Goal: Transaction & Acquisition: Download file/media

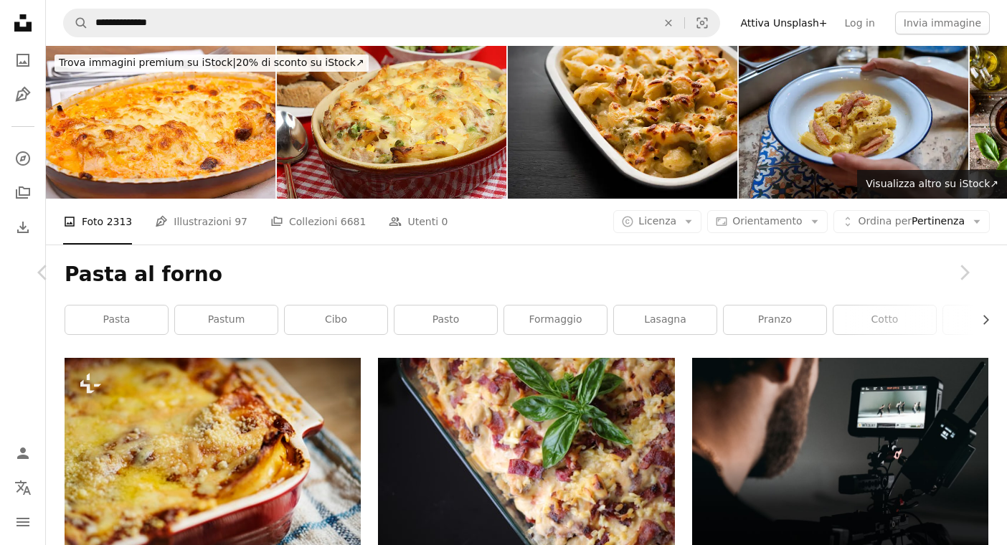
scroll to position [7067, 0]
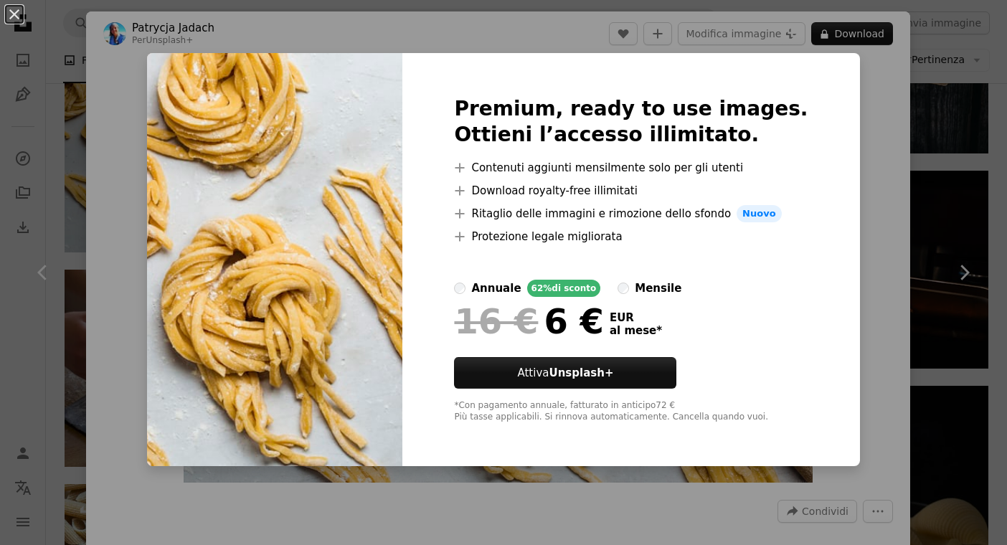
click at [66, 51] on div "An X shape Premium, ready to use images. Ottieni l’accesso illimitato. A plus s…" at bounding box center [503, 272] width 1007 height 545
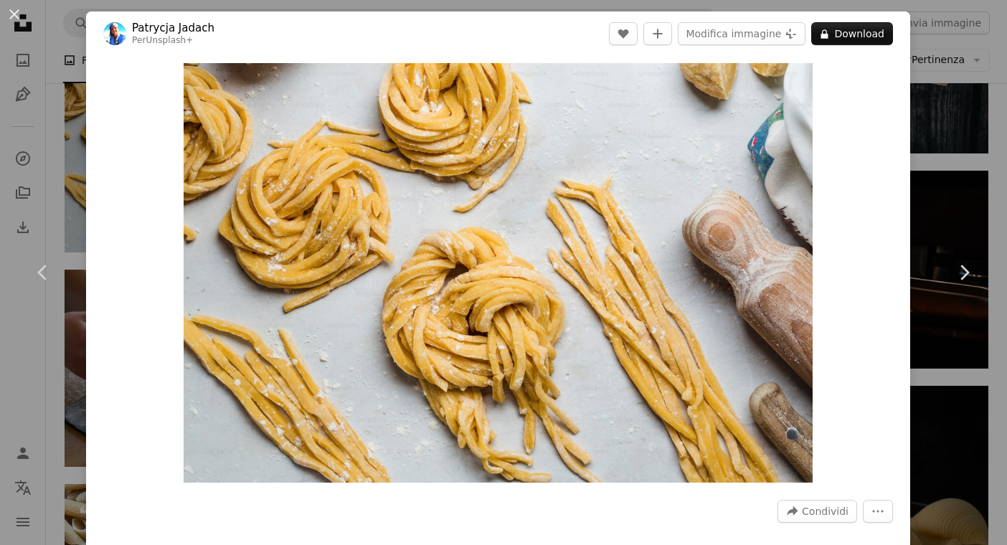
click at [46, 91] on div "An X shape Chevron left Chevron right [PERSON_NAME] Per Unsplash+ A heart A plu…" at bounding box center [503, 272] width 1007 height 545
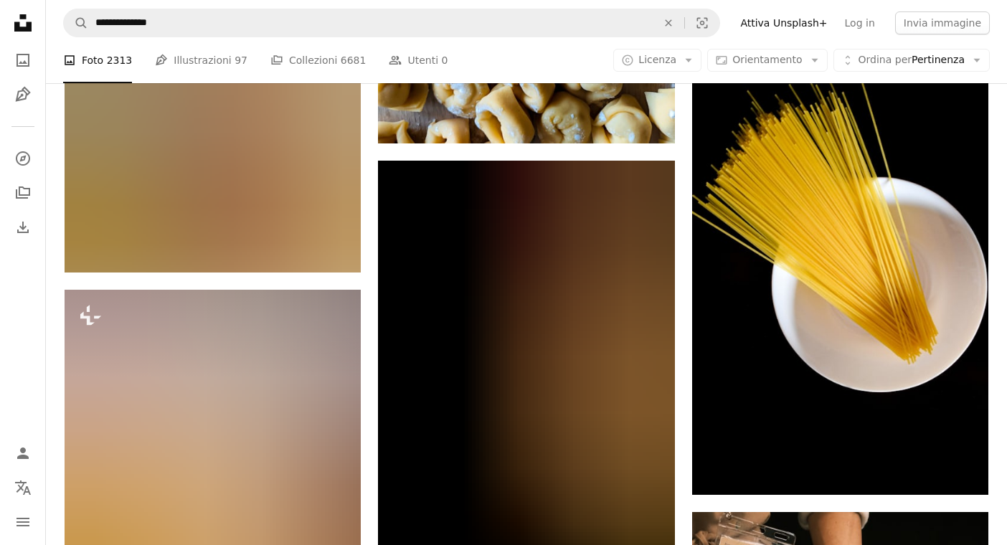
scroll to position [24487, 0]
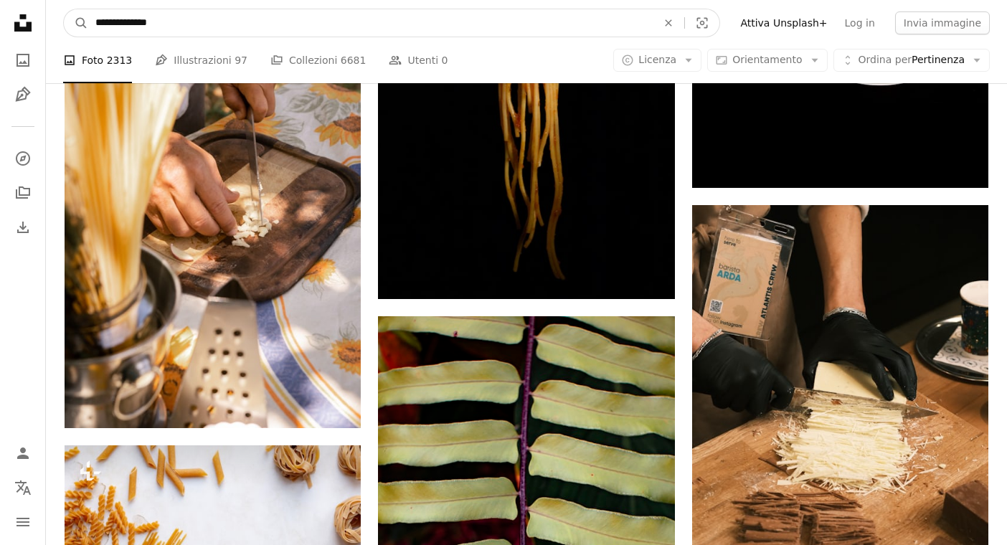
click at [172, 16] on input "**********" at bounding box center [370, 22] width 564 height 27
drag, startPoint x: 168, startPoint y: 24, endPoint x: 81, endPoint y: 19, distance: 86.9
click at [81, 19] on form "**********" at bounding box center [391, 23] width 657 height 29
type input "**********"
click at [64, 9] on button "A magnifying glass" at bounding box center [76, 22] width 24 height 27
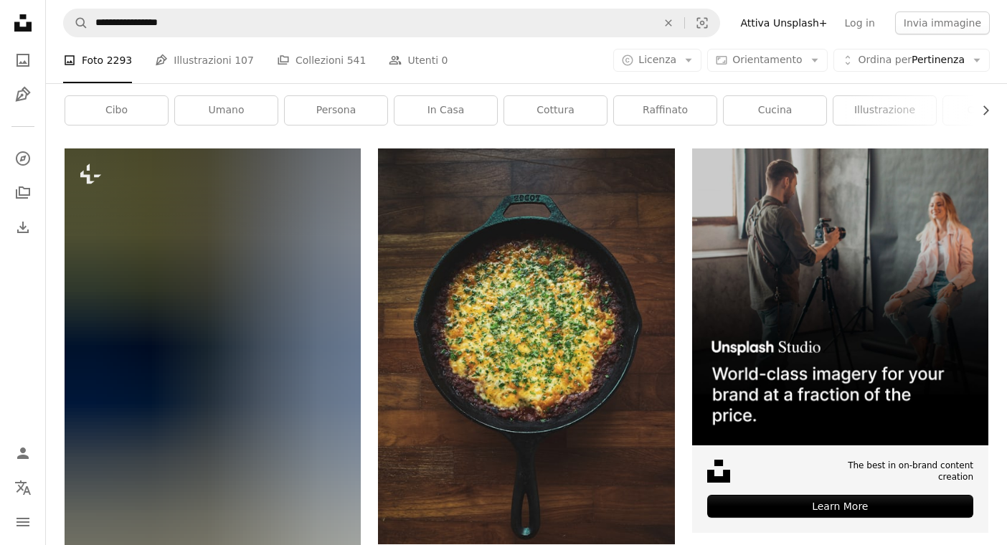
scroll to position [312, 0]
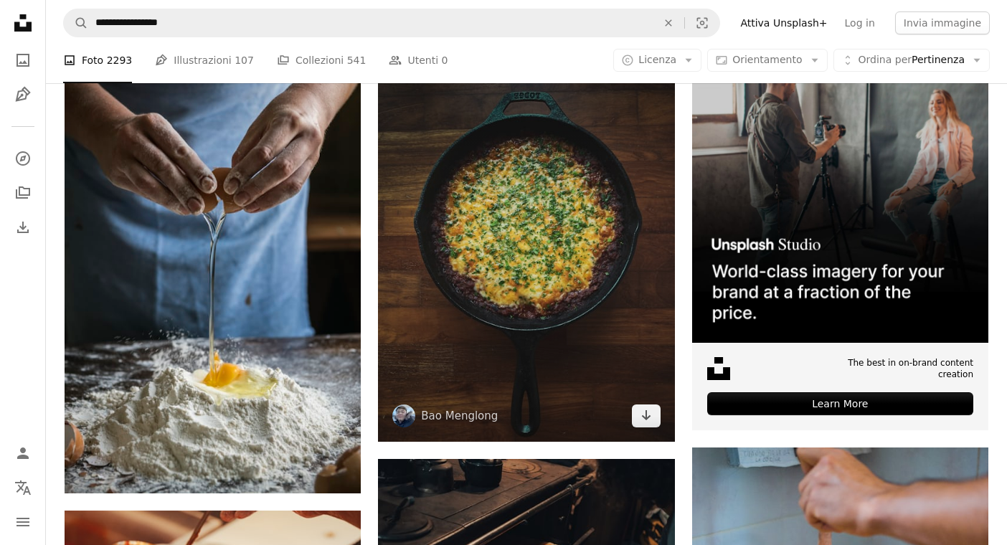
click at [509, 214] on img at bounding box center [526, 243] width 296 height 395
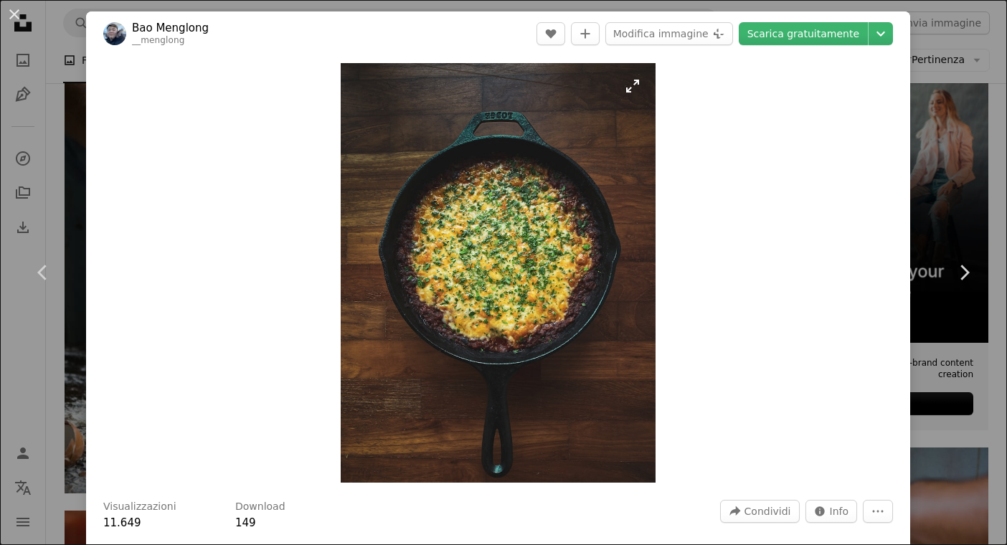
click at [489, 219] on img "Ingrandisci questa immagine" at bounding box center [498, 273] width 315 height 420
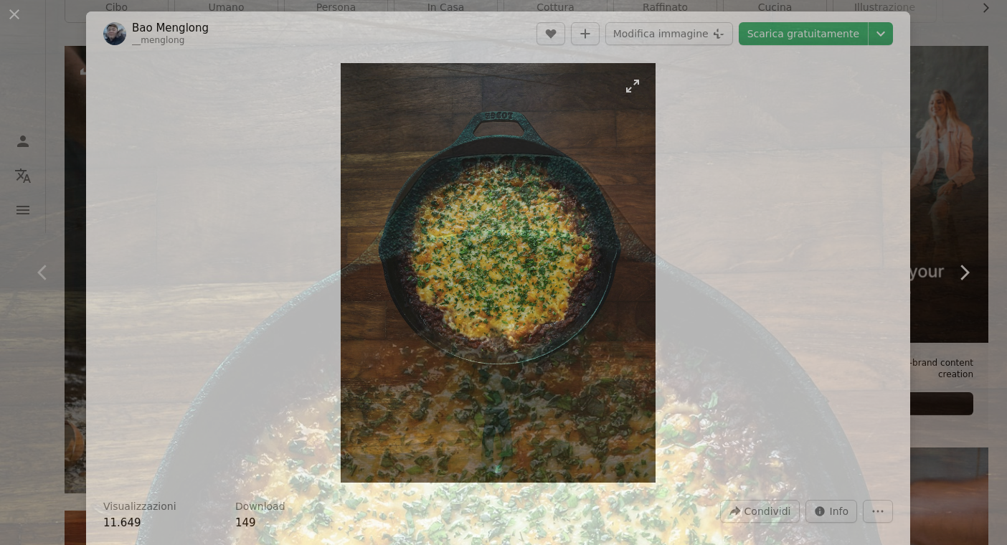
scroll to position [400, 0]
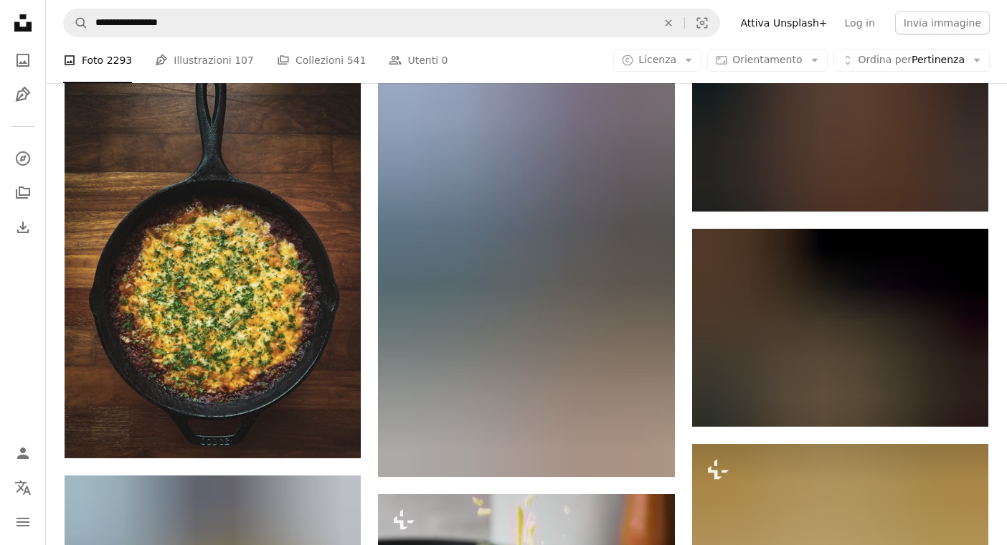
scroll to position [1472, 0]
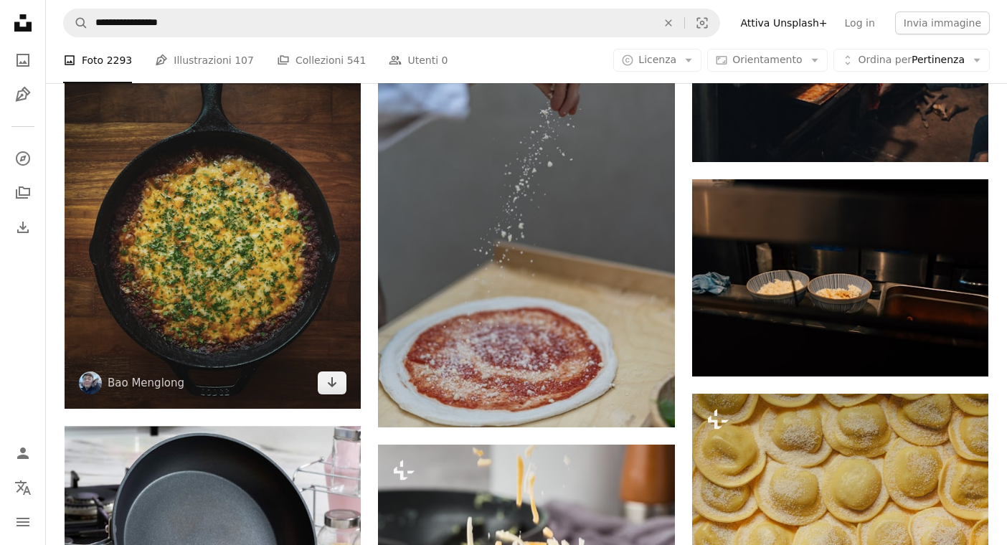
click at [279, 248] on img at bounding box center [213, 211] width 296 height 395
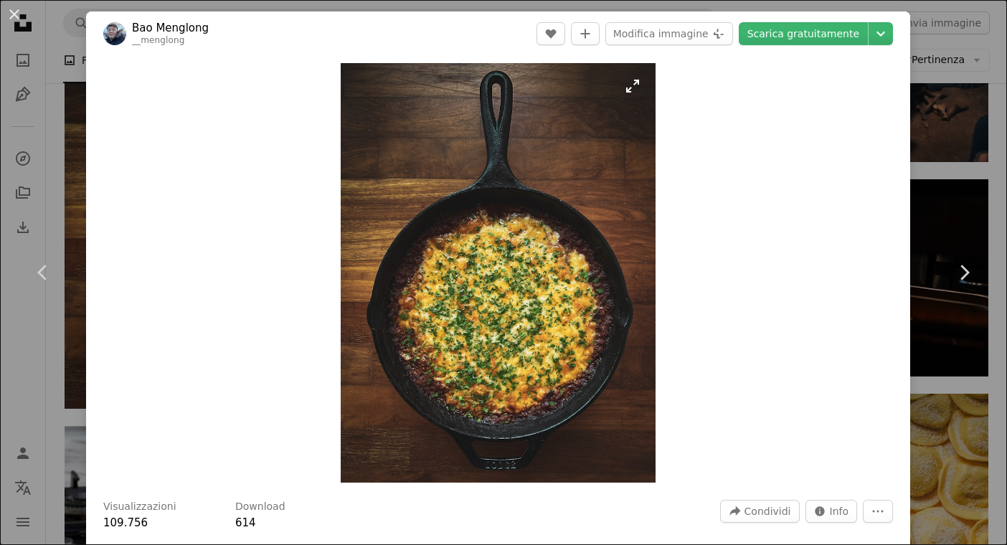
click at [463, 276] on img "Ingrandisci questa immagine" at bounding box center [498, 273] width 315 height 420
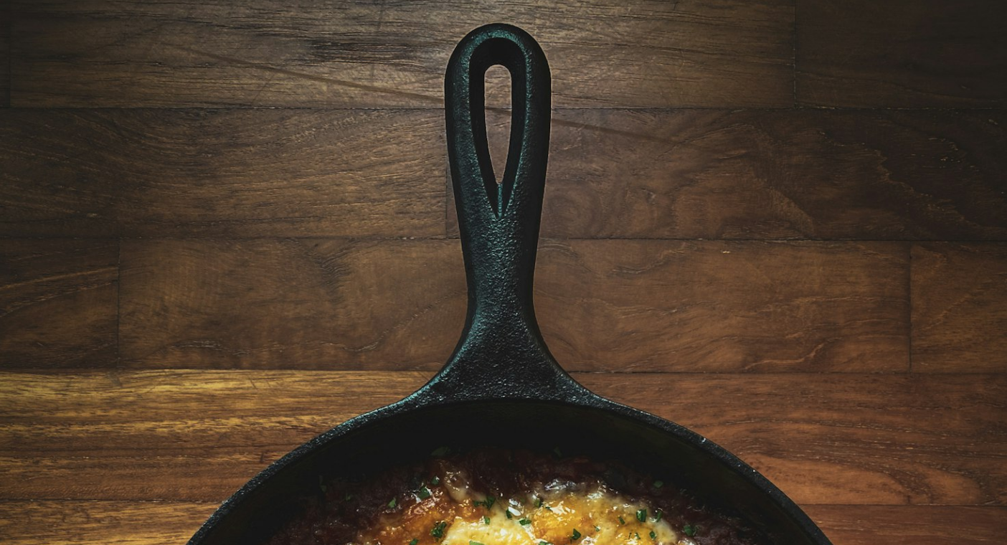
scroll to position [400, 0]
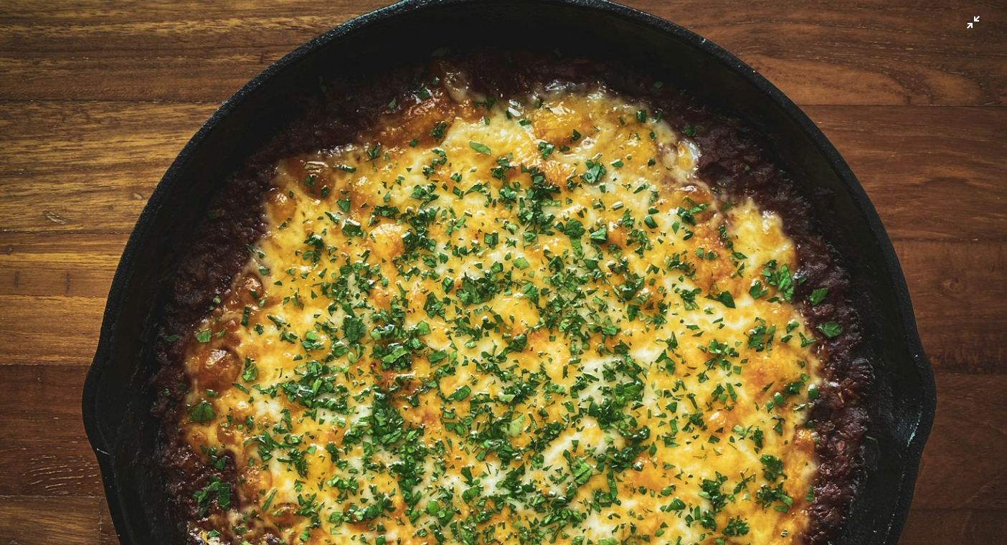
click at [447, 272] on img "Rimpicciolisci questa immagine" at bounding box center [503, 272] width 1008 height 1345
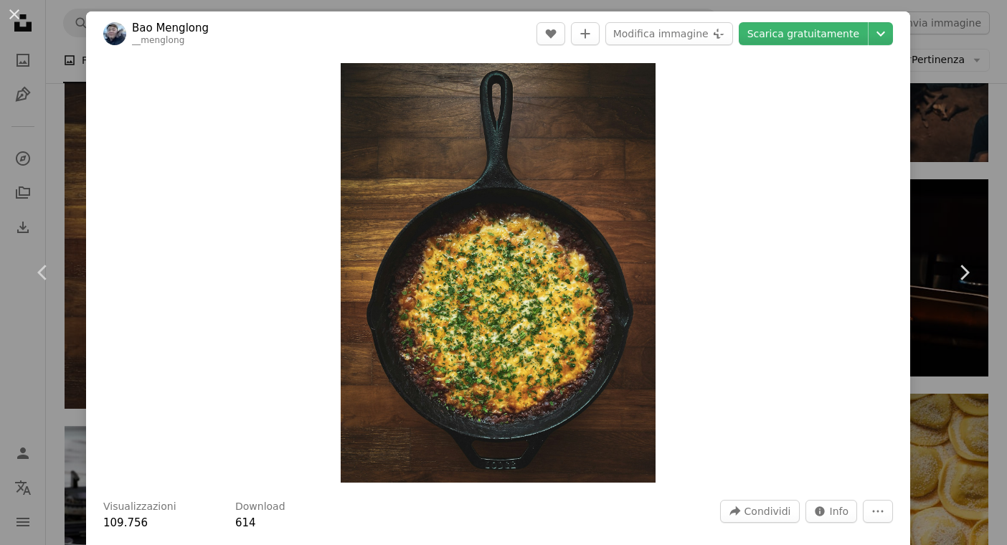
click at [48, 193] on div "An X shape Chevron left Chevron right Bao Menglong __menglong A heart A plus si…" at bounding box center [503, 272] width 1007 height 545
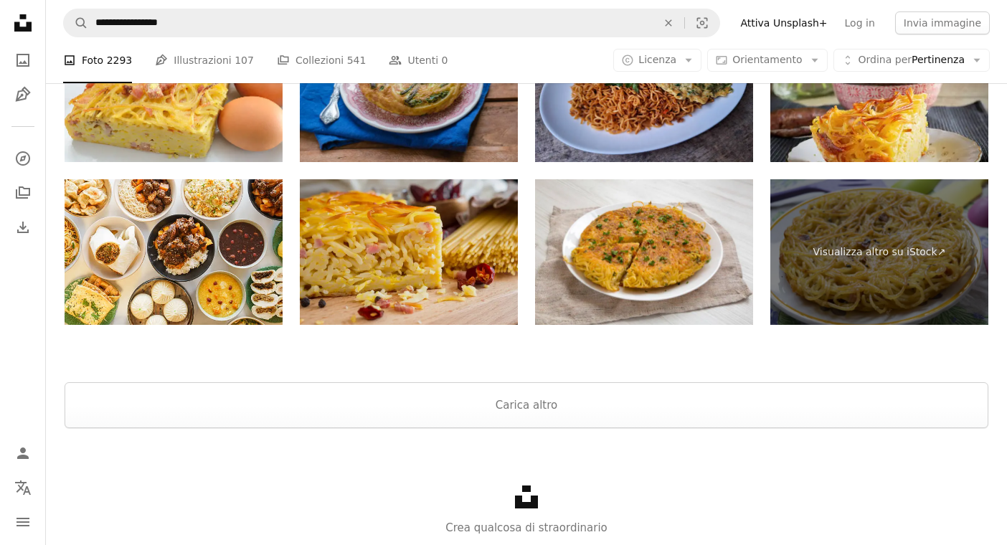
scroll to position [5135, 0]
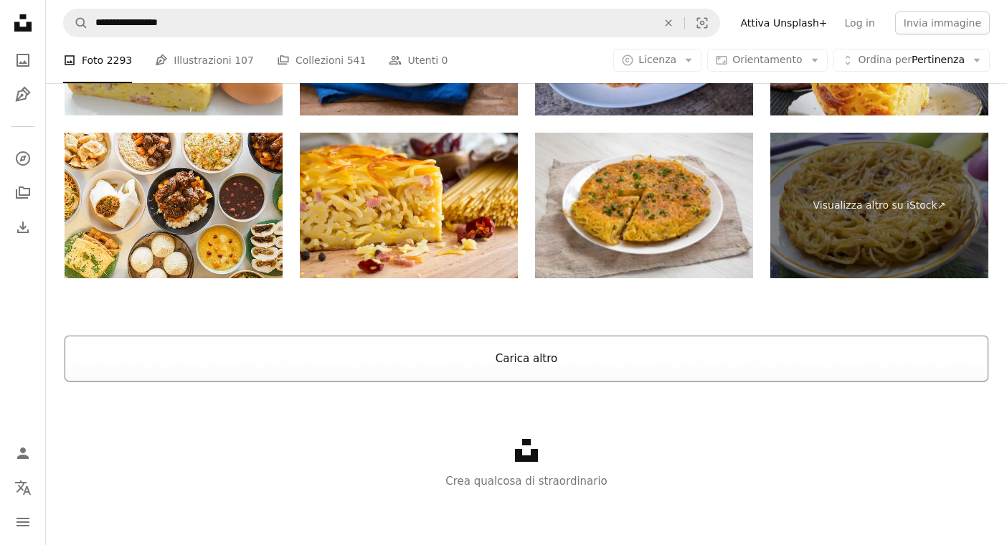
click at [511, 363] on button "Carica altro" at bounding box center [527, 359] width 924 height 46
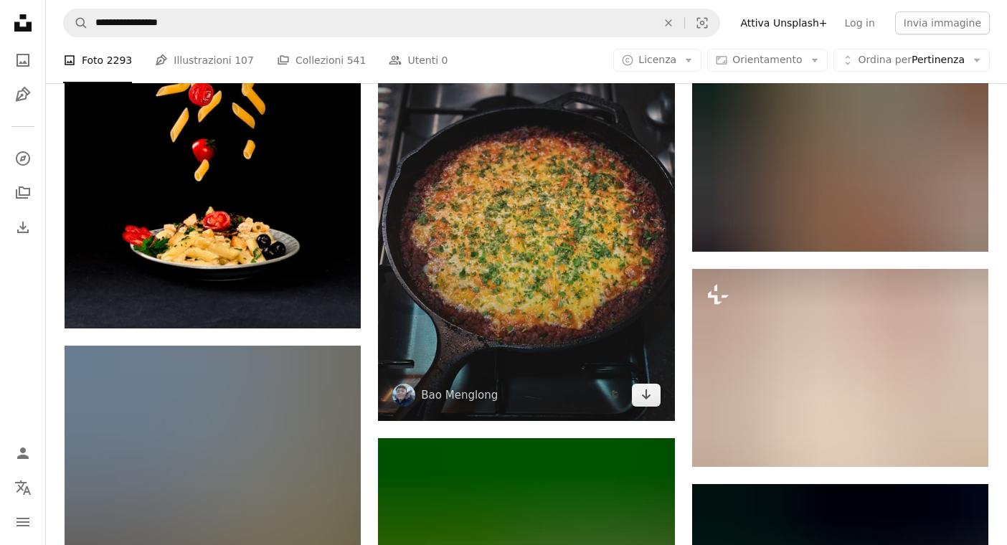
scroll to position [5138, 0]
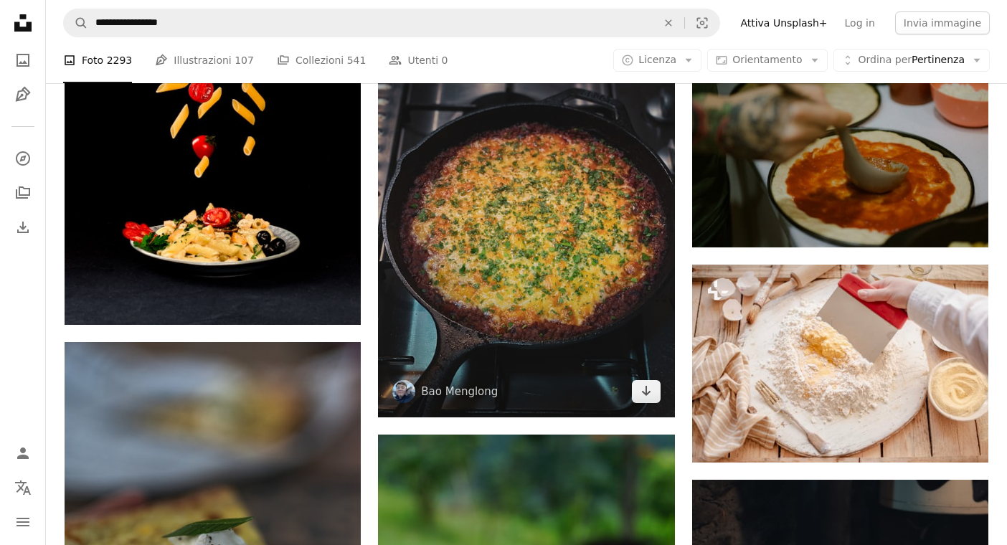
click at [524, 197] on img at bounding box center [526, 219] width 296 height 395
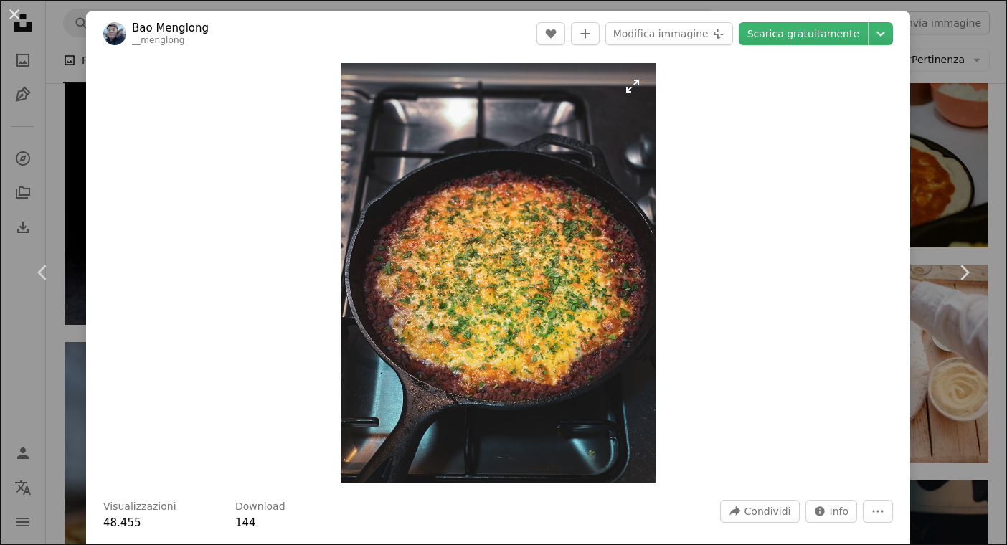
click at [503, 214] on img "Ingrandisci questa immagine" at bounding box center [498, 273] width 315 height 420
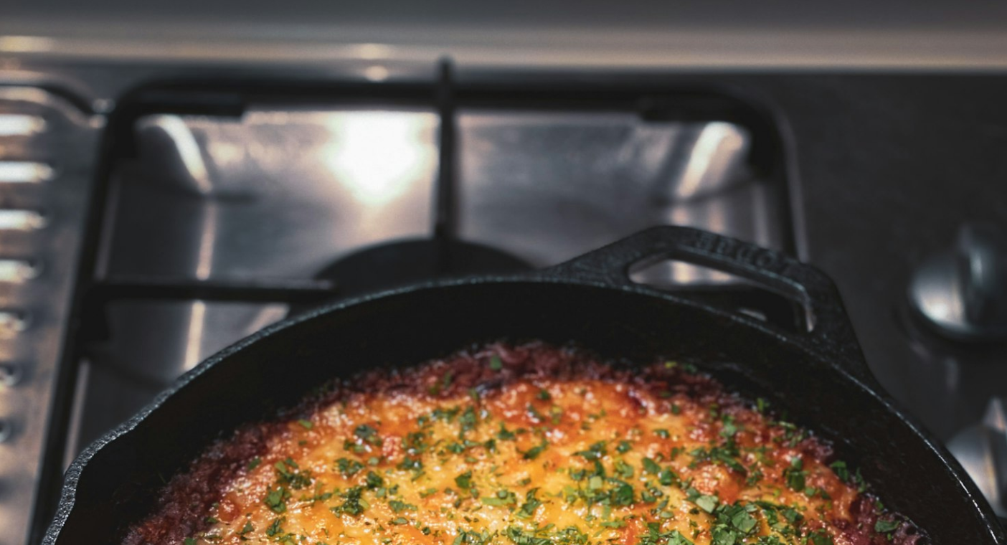
scroll to position [400, 0]
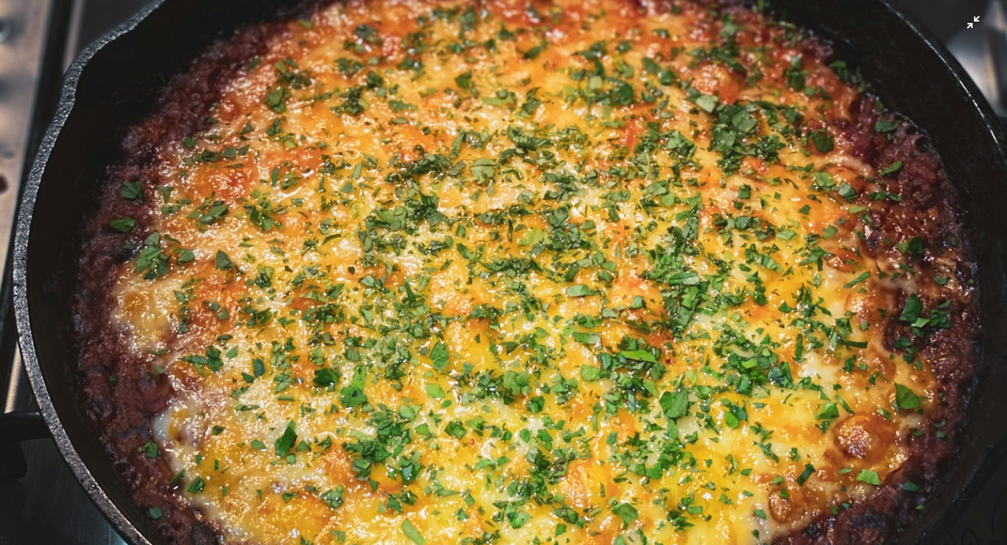
click at [503, 212] on img "Rimpicciolisci questa immagine" at bounding box center [503, 271] width 1008 height 1345
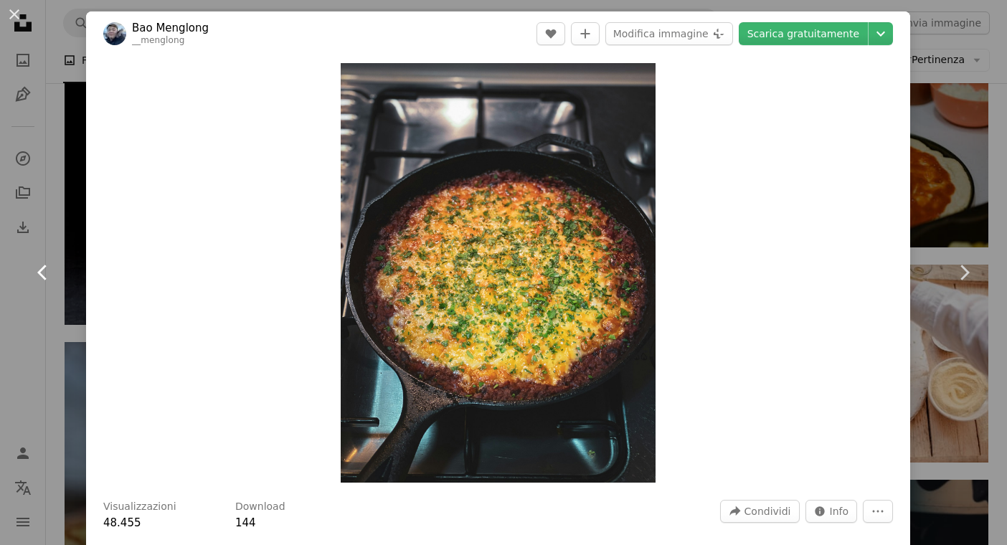
click at [24, 295] on link "Chevron left" at bounding box center [43, 273] width 86 height 138
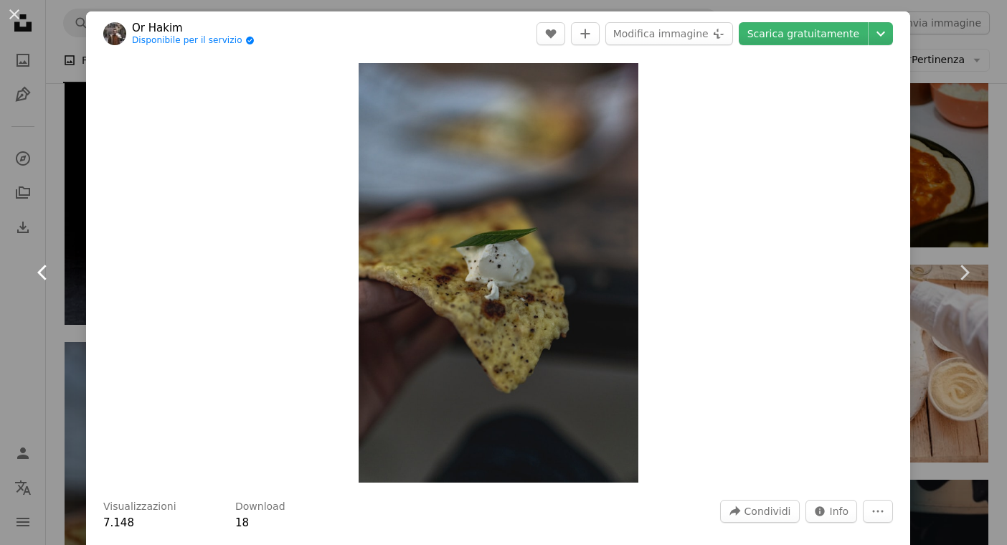
click at [31, 315] on link "Chevron left" at bounding box center [43, 273] width 86 height 138
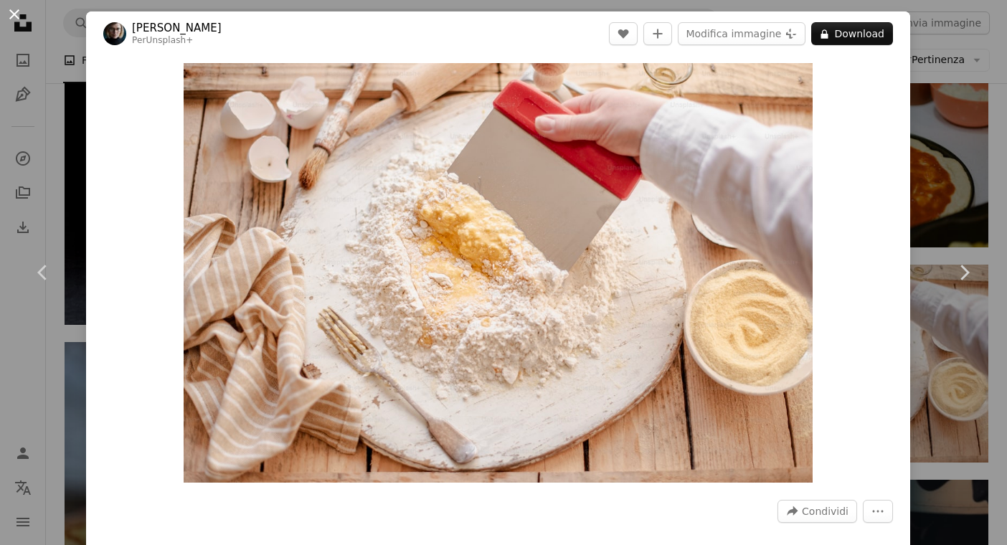
click at [23, 6] on button "An X shape" at bounding box center [14, 14] width 17 height 17
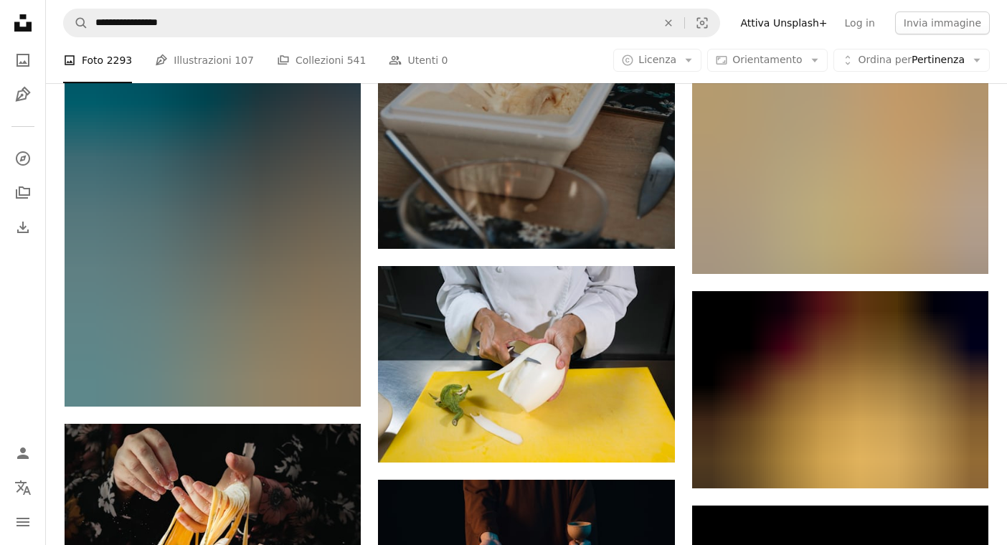
scroll to position [14519, 0]
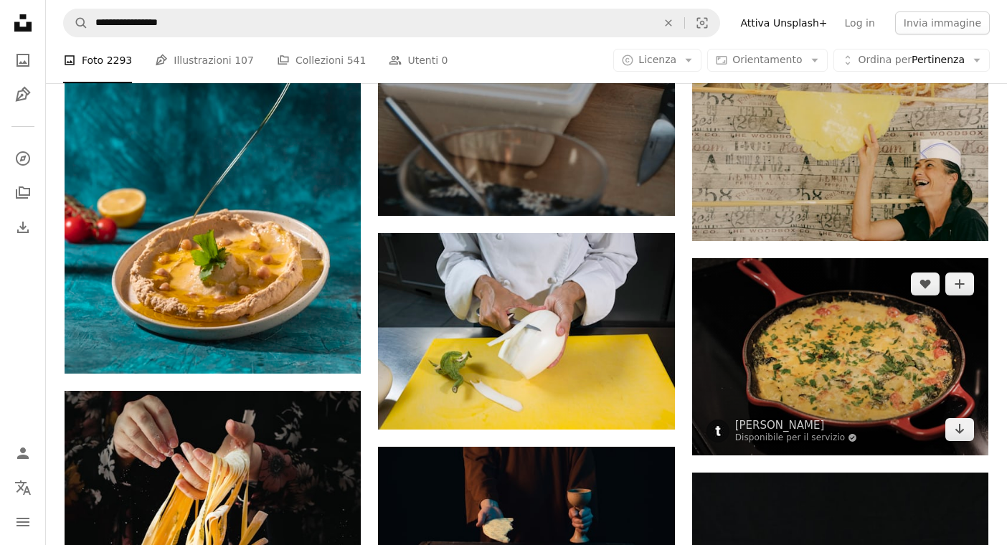
click at [805, 351] on img at bounding box center [840, 356] width 296 height 197
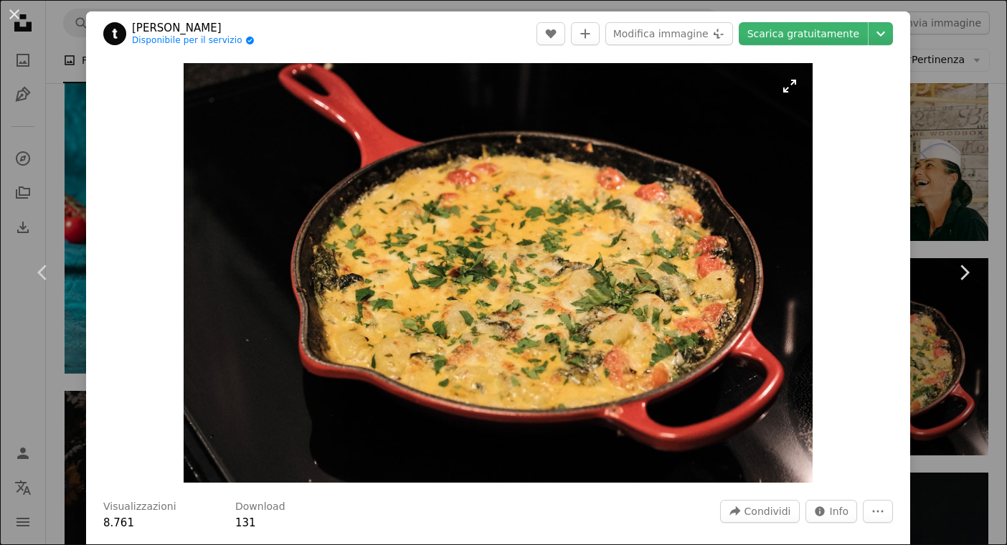
click at [455, 252] on img "Ingrandisci questa immagine" at bounding box center [499, 273] width 630 height 420
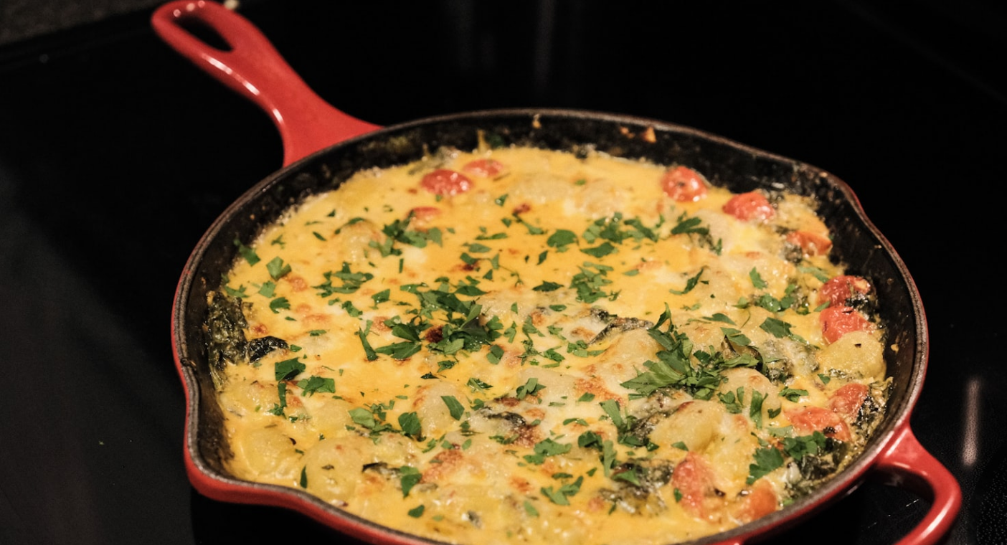
scroll to position [63, 0]
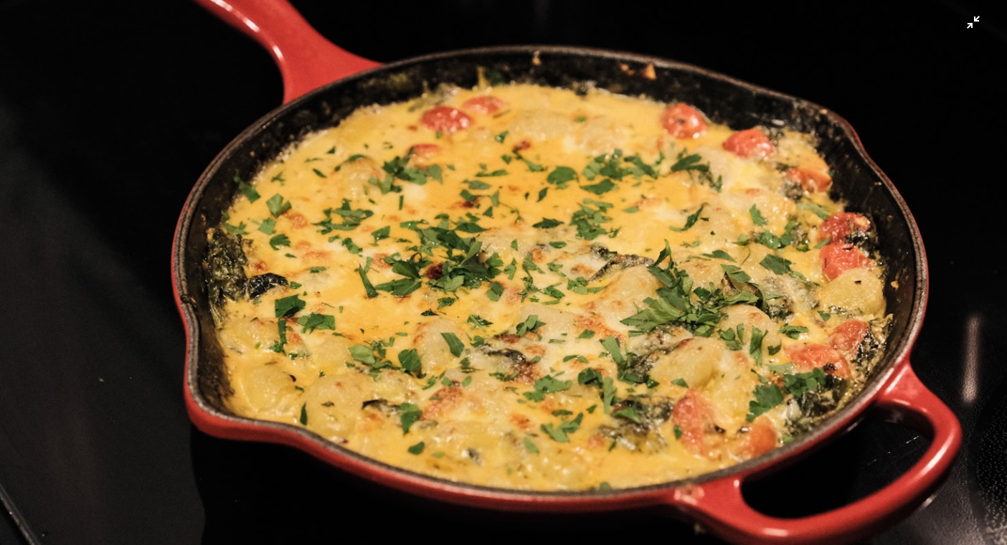
click at [455, 252] on img "Rimpicciolisci questa immagine" at bounding box center [503, 272] width 1008 height 672
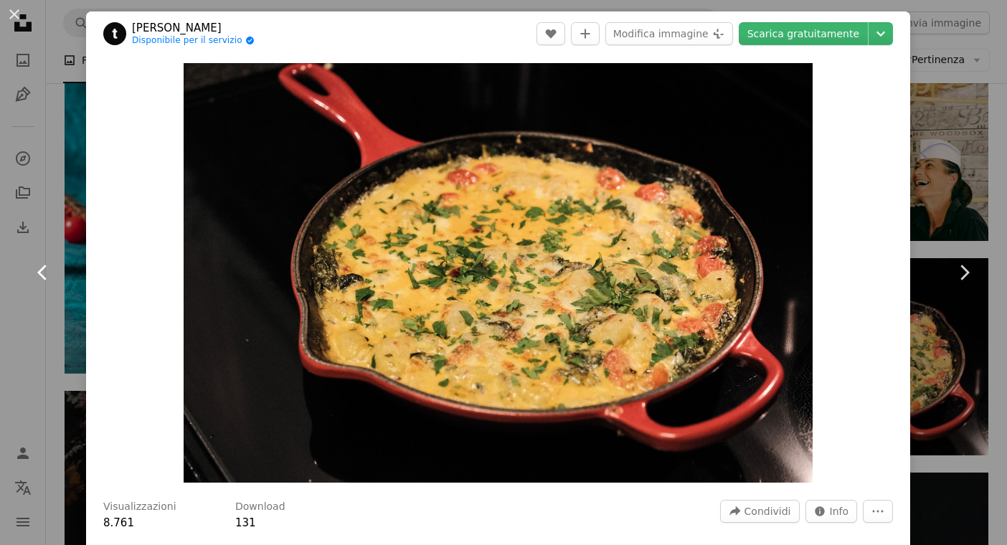
click at [50, 240] on link "Chevron left" at bounding box center [43, 273] width 86 height 138
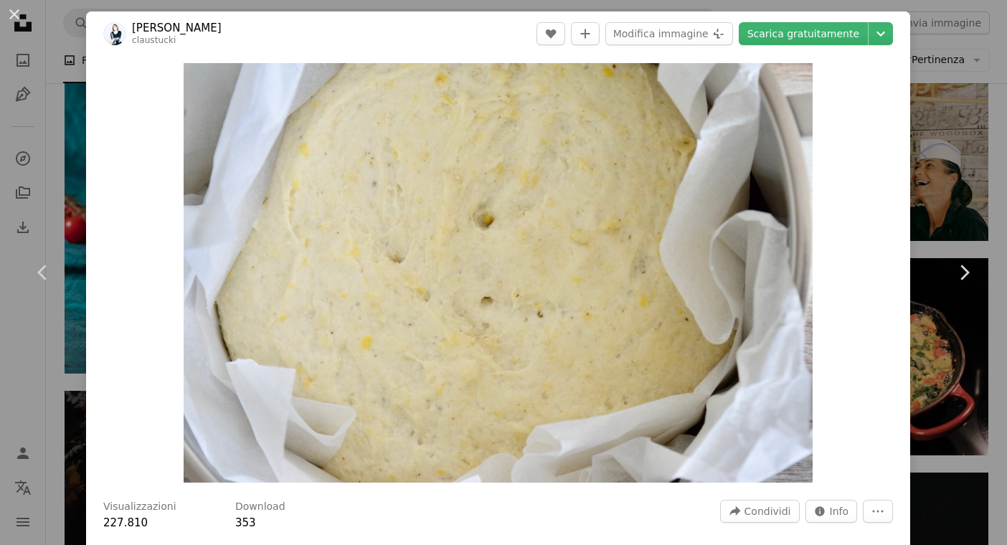
click at [19, 394] on div "An X shape Chevron left Chevron right [PERSON_NAME] claustucki A heart A plus s…" at bounding box center [503, 272] width 1007 height 545
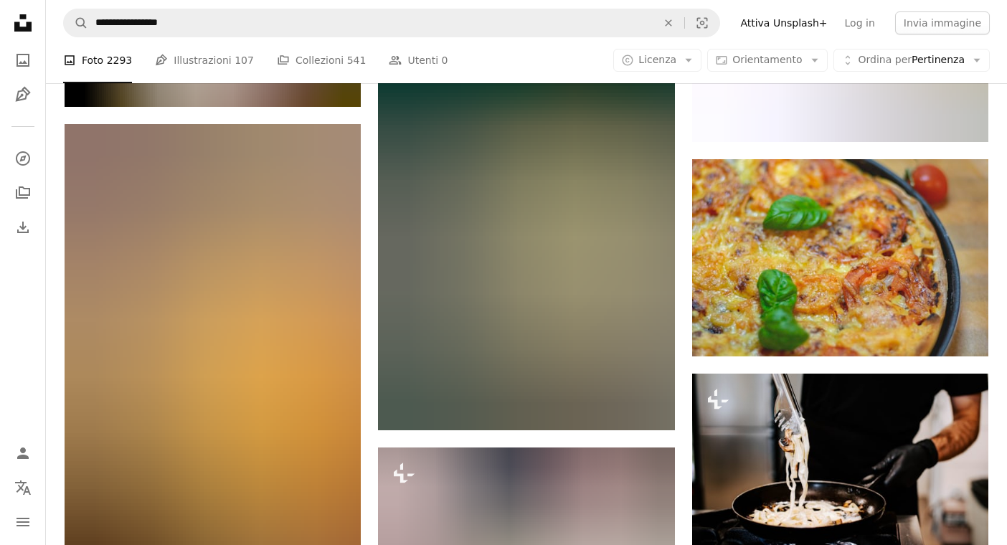
scroll to position [29810, 0]
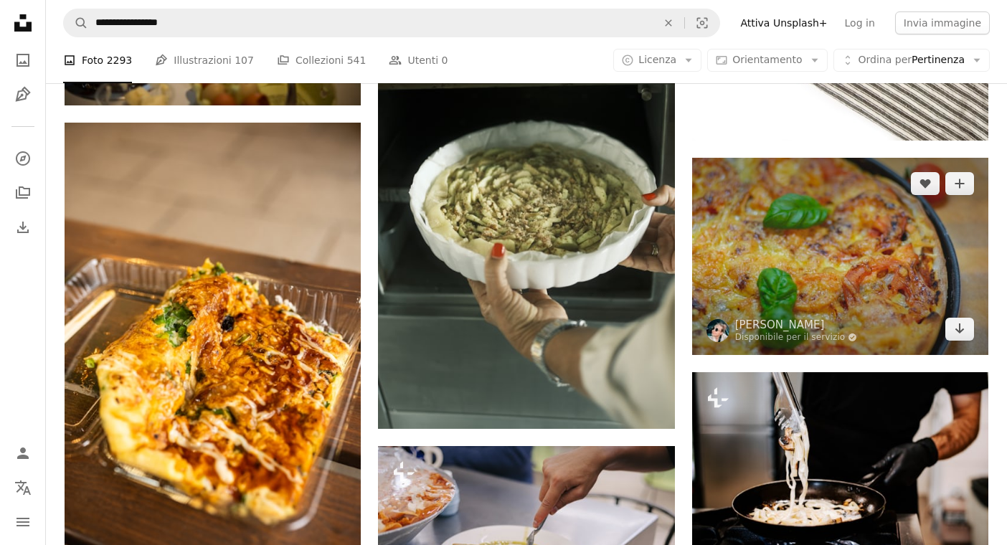
click at [840, 252] on img at bounding box center [840, 256] width 296 height 197
click at [800, 242] on img at bounding box center [840, 256] width 296 height 197
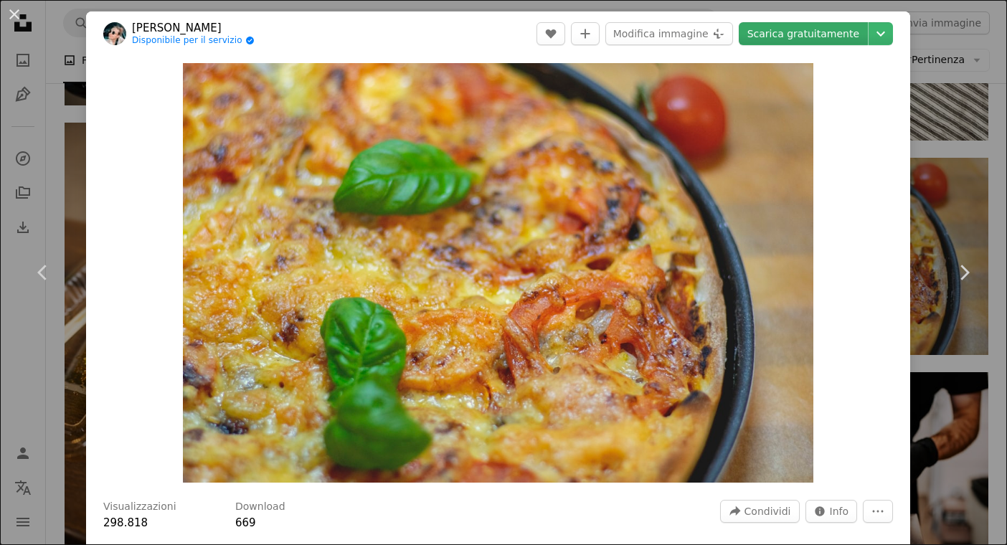
click at [798, 33] on link "Scarica gratuitamente" at bounding box center [803, 33] width 129 height 23
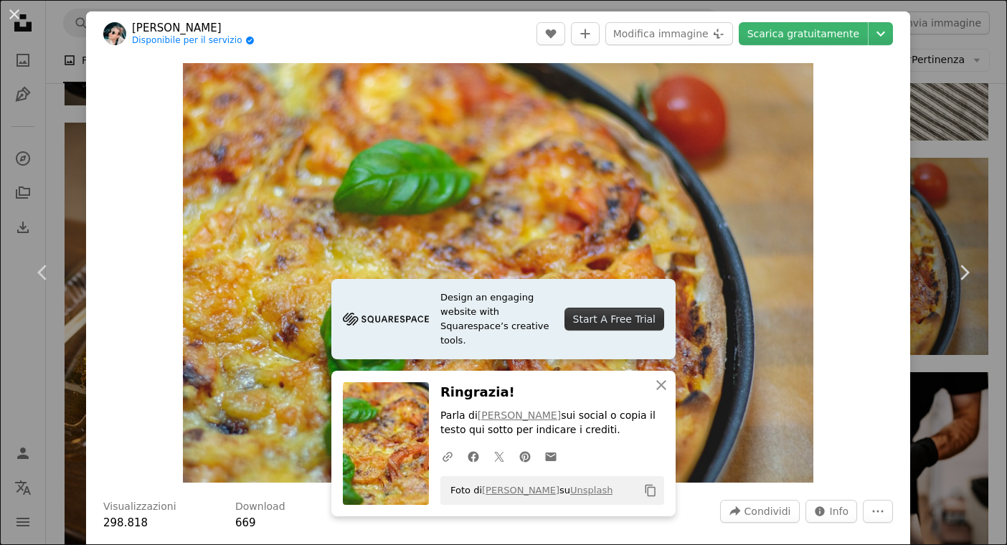
click at [45, 13] on div "An X shape Chevron left Chevron right Design an engaging website with Squarespa…" at bounding box center [503, 272] width 1007 height 545
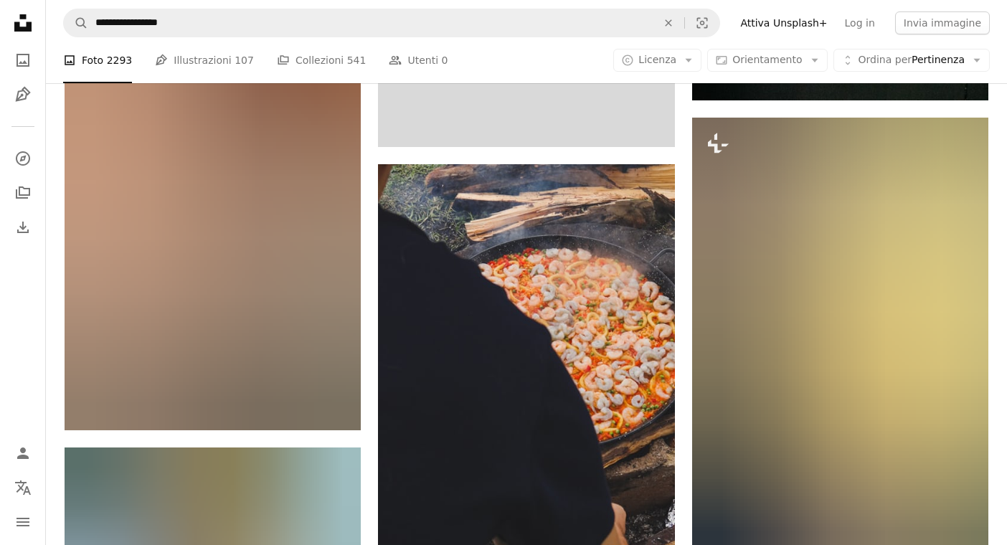
scroll to position [46357, 0]
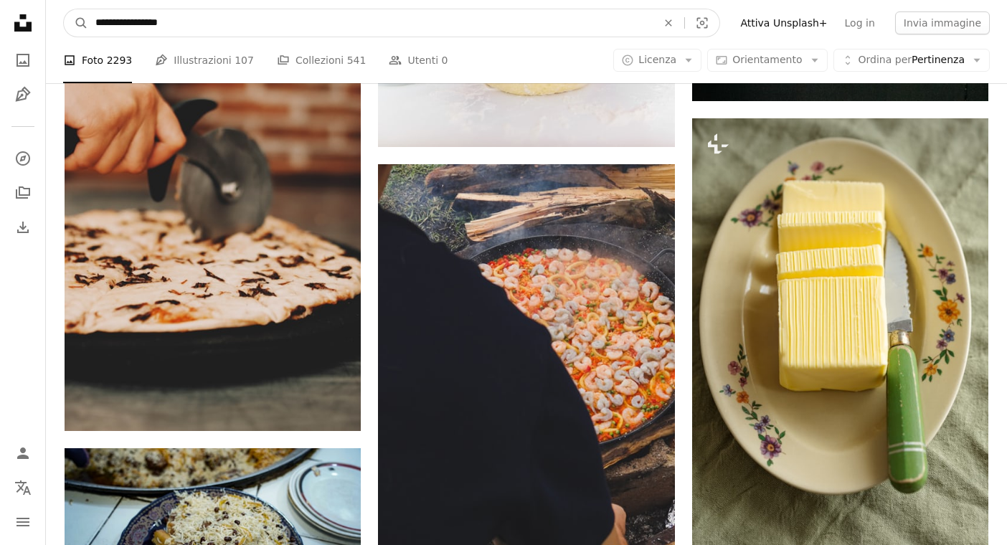
click at [150, 24] on input "**********" at bounding box center [370, 22] width 564 height 27
drag, startPoint x: 130, startPoint y: 24, endPoint x: 188, endPoint y: 22, distance: 58.1
click at [188, 22] on input "**********" at bounding box center [370, 22] width 564 height 27
type input "********"
click at [64, 9] on button "A magnifying glass" at bounding box center [76, 22] width 24 height 27
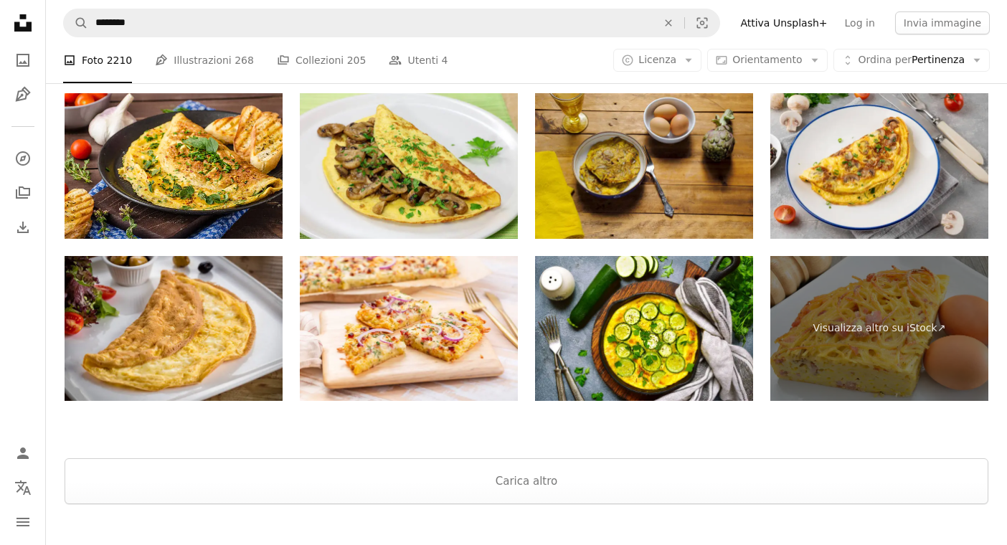
scroll to position [3036, 0]
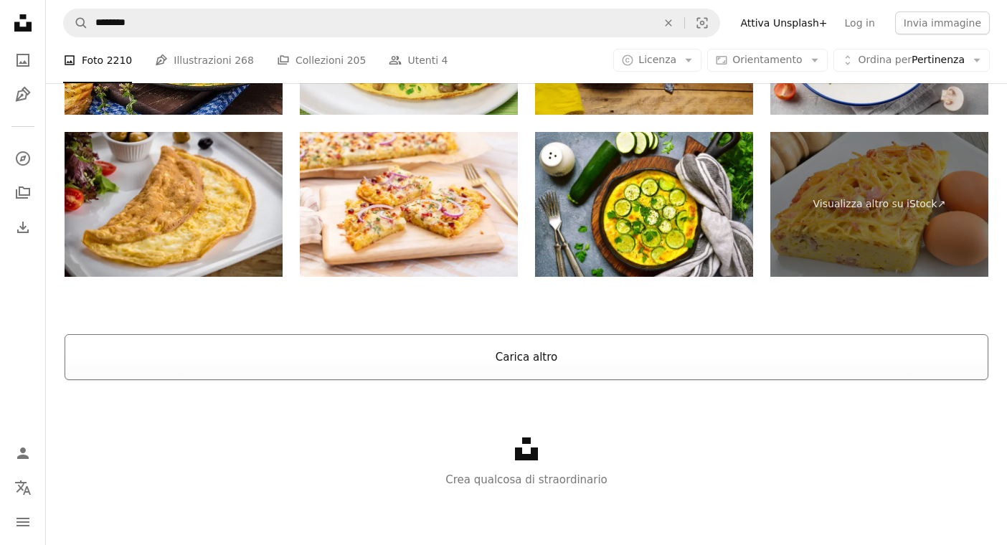
click at [544, 359] on button "Carica altro" at bounding box center [527, 357] width 924 height 46
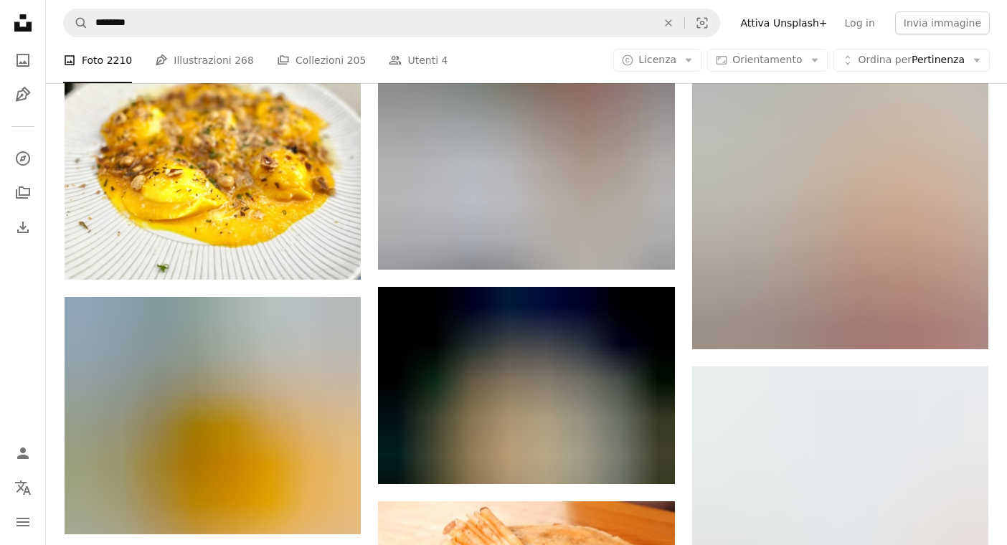
scroll to position [32499, 0]
